Goal: Task Accomplishment & Management: Manage account settings

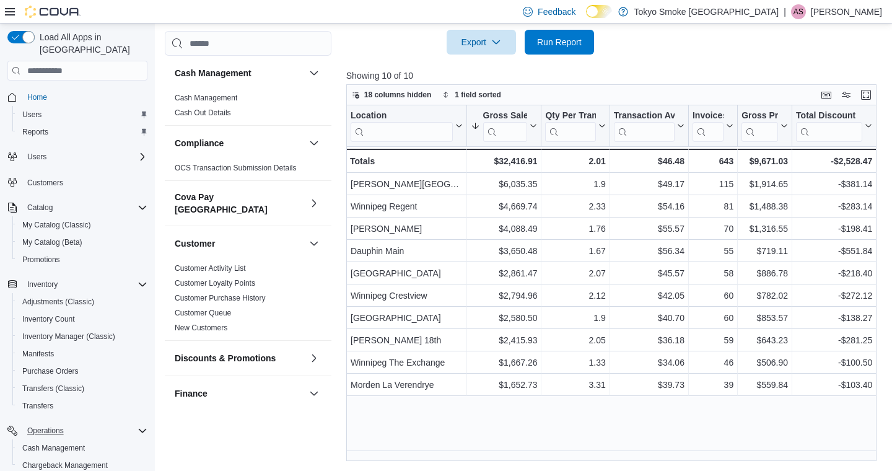
scroll to position [827, 0]
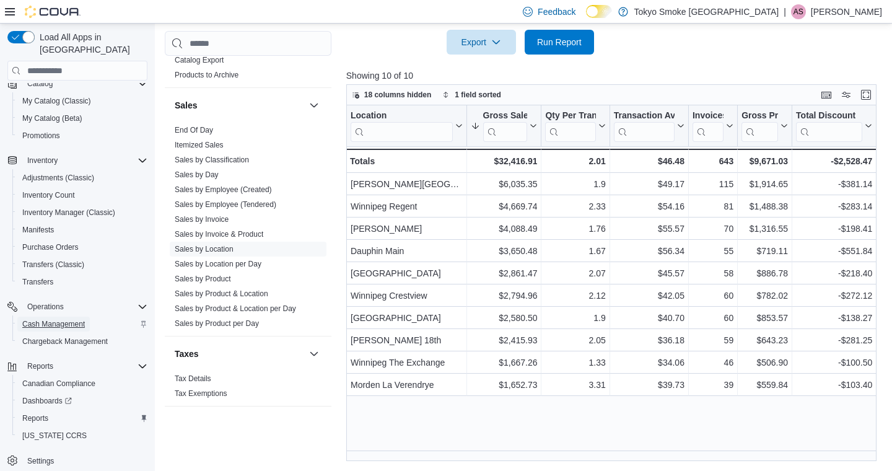
click at [59, 319] on span "Cash Management" at bounding box center [53, 324] width 63 height 10
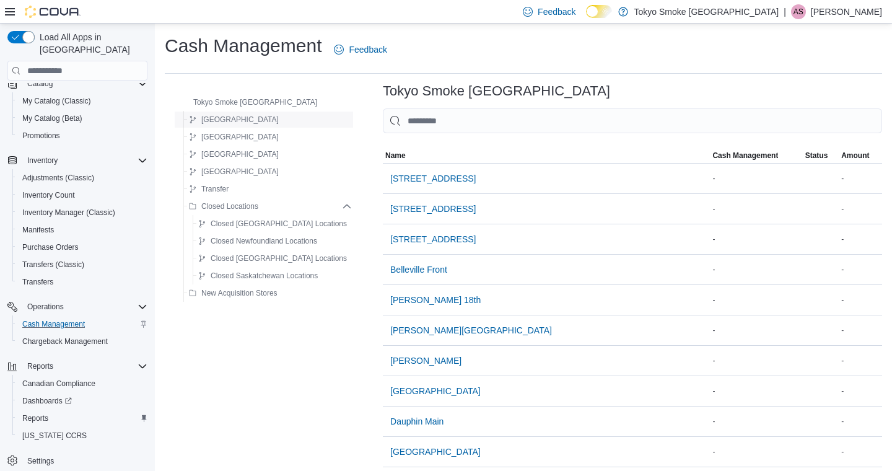
click at [236, 123] on button "[GEOGRAPHIC_DATA]" at bounding box center [234, 119] width 100 height 15
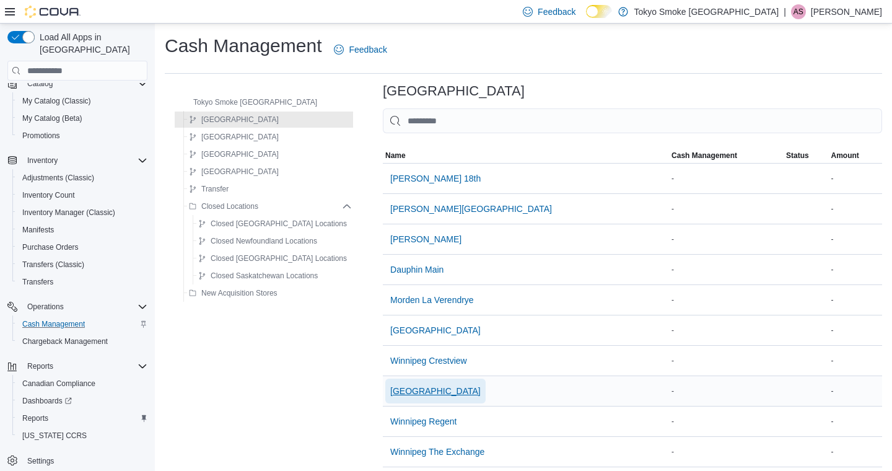
click at [420, 390] on span "[GEOGRAPHIC_DATA]" at bounding box center [435, 391] width 90 height 12
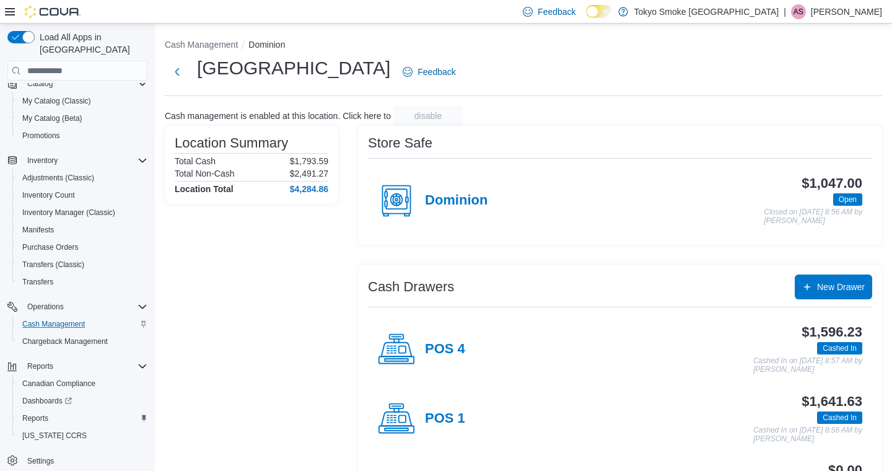
click at [455, 209] on div "Dominion" at bounding box center [433, 200] width 110 height 37
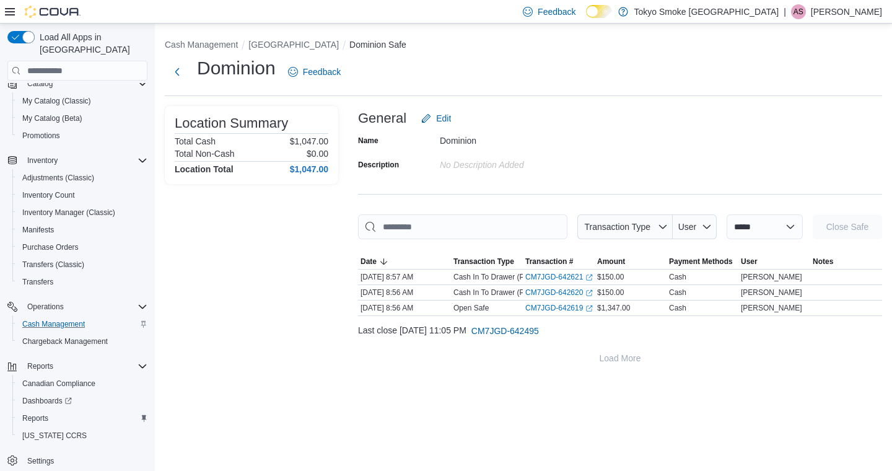
click at [820, 17] on p "[PERSON_NAME]" at bounding box center [846, 11] width 71 height 15
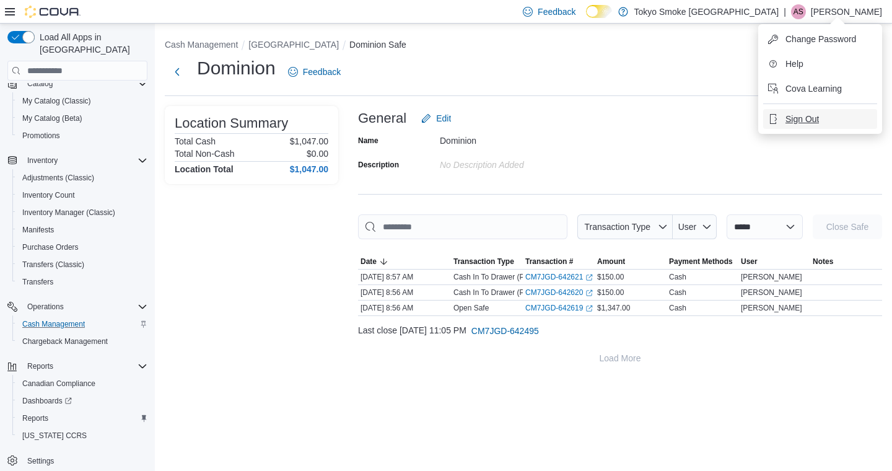
click at [795, 121] on span "Sign Out" at bounding box center [801, 119] width 33 height 12
